Goal: Task Accomplishment & Management: Use online tool/utility

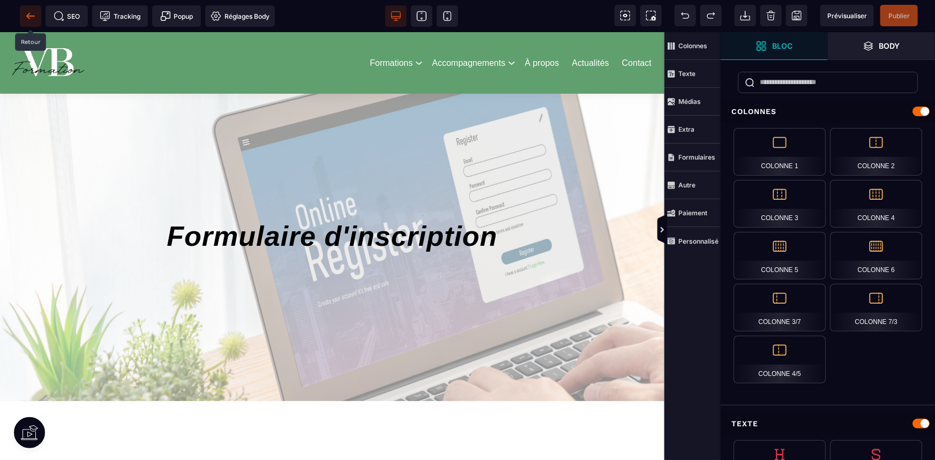
click at [30, 11] on icon at bounding box center [30, 16] width 11 height 11
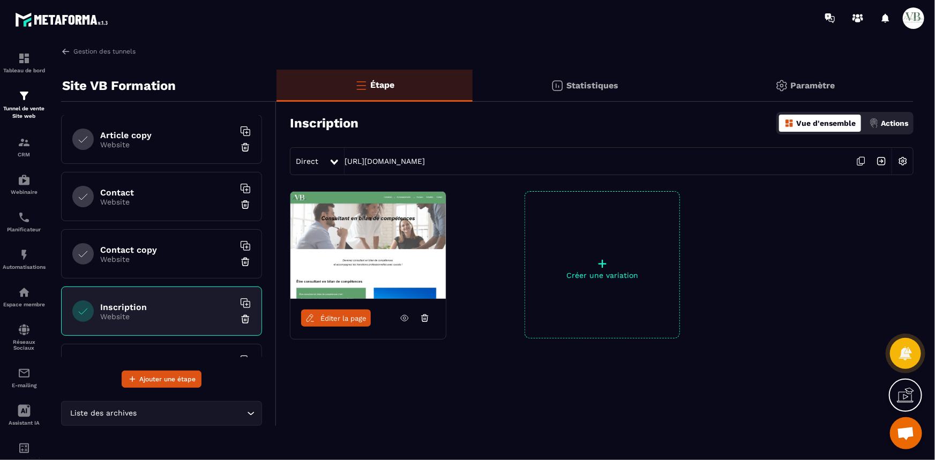
scroll to position [959, 0]
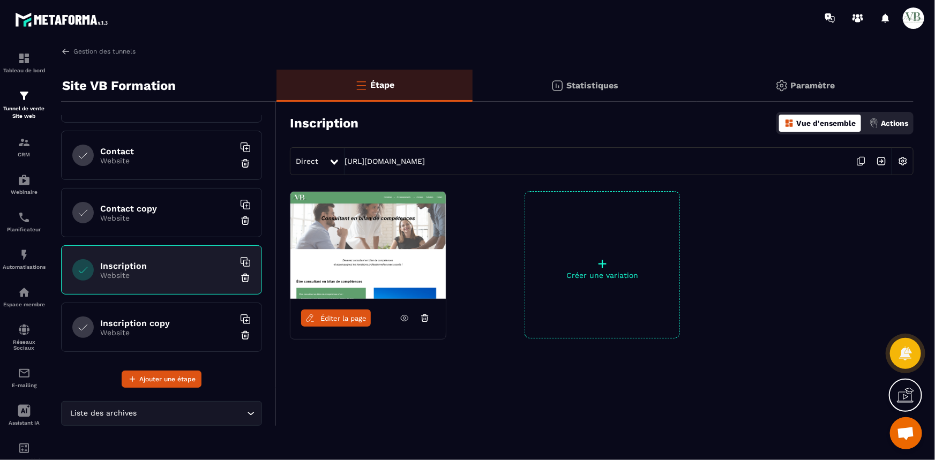
click at [219, 328] on p "Website" at bounding box center [167, 332] width 134 height 9
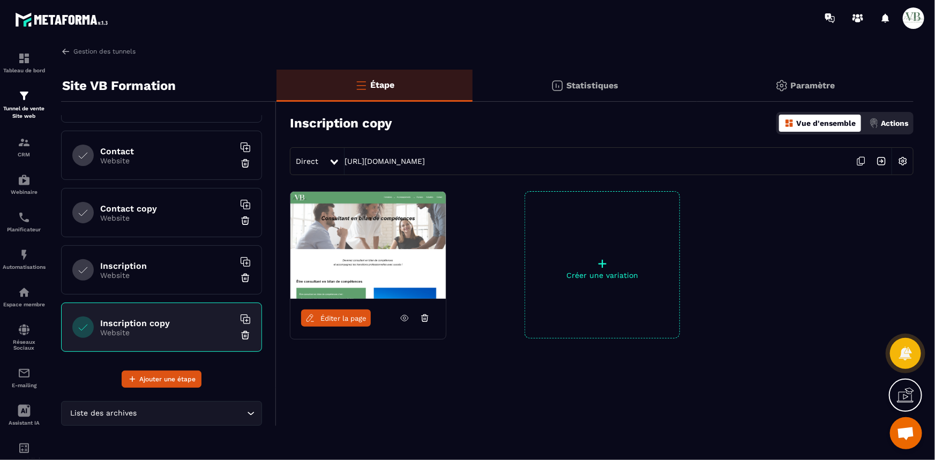
click at [240, 331] on img at bounding box center [245, 335] width 11 height 11
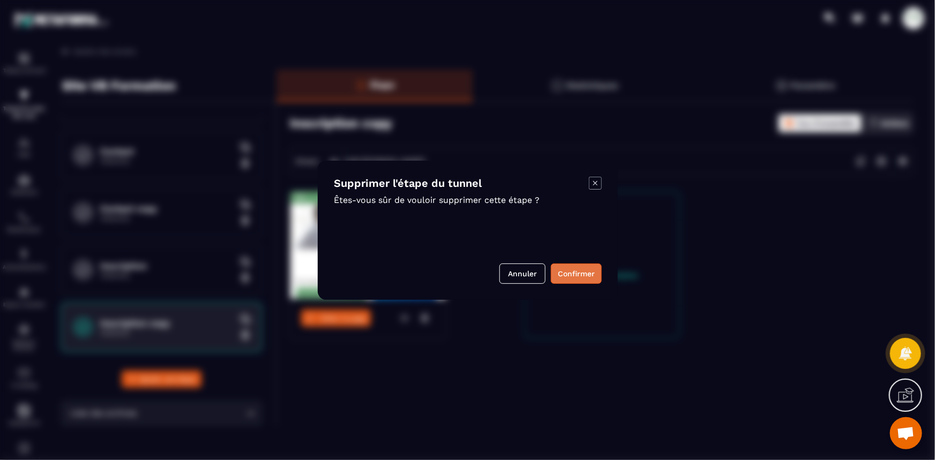
click at [568, 273] on button "Confirmer" at bounding box center [576, 274] width 51 height 20
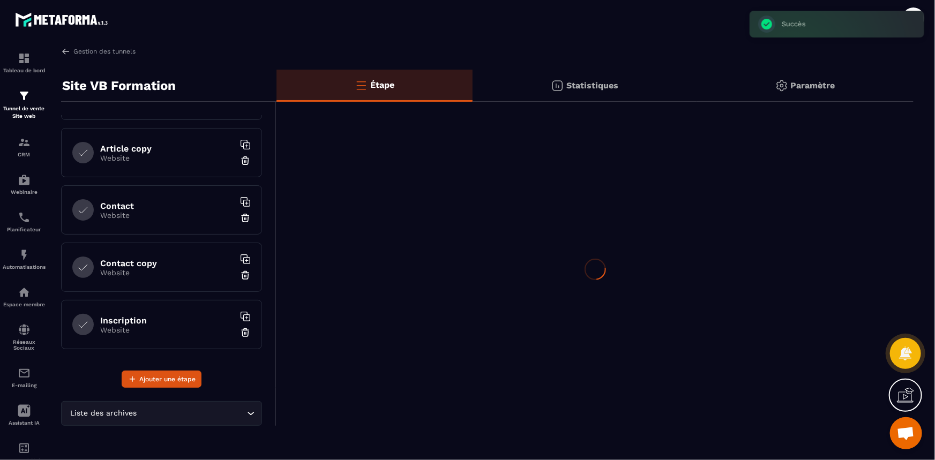
scroll to position [902, 0]
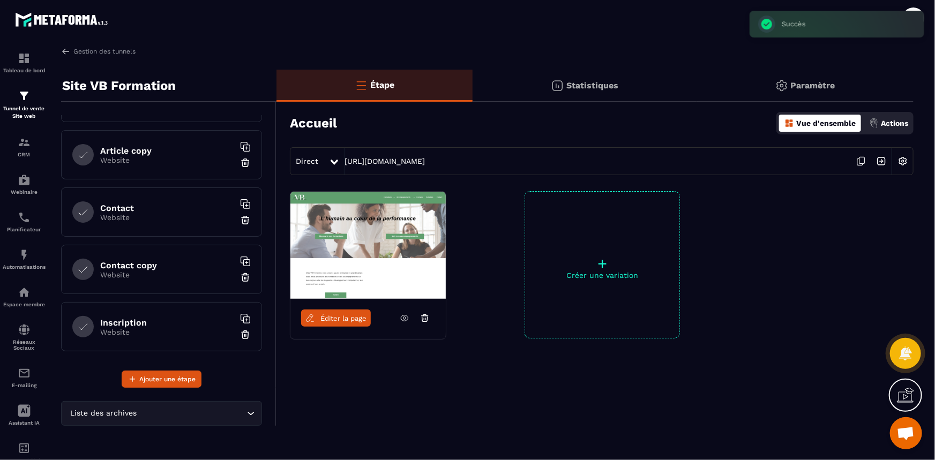
click at [132, 261] on h6 "Contact copy" at bounding box center [167, 265] width 134 height 10
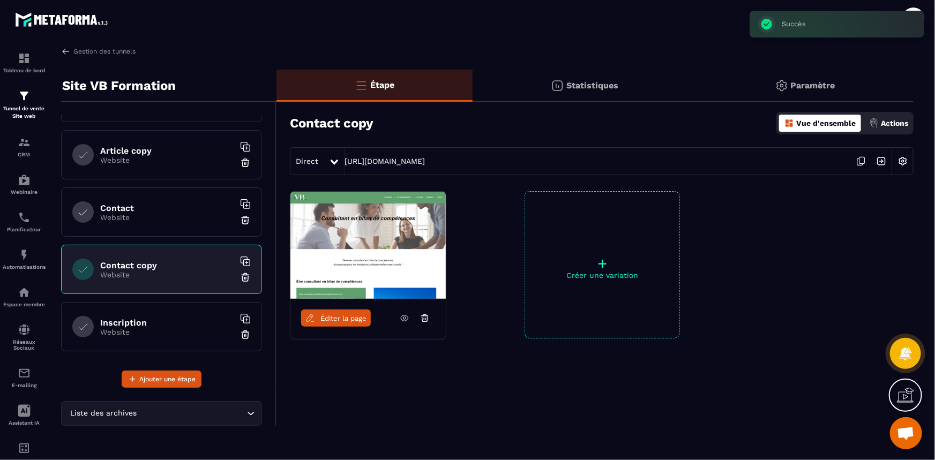
click at [137, 216] on p "Website" at bounding box center [167, 217] width 134 height 9
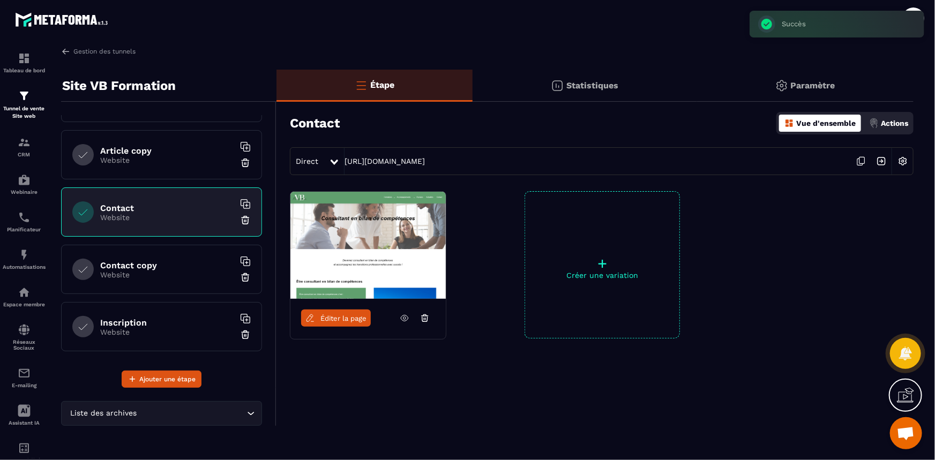
click at [348, 315] on span "Éditer la page" at bounding box center [343, 318] width 46 height 8
